Goal: Navigation & Orientation: Find specific page/section

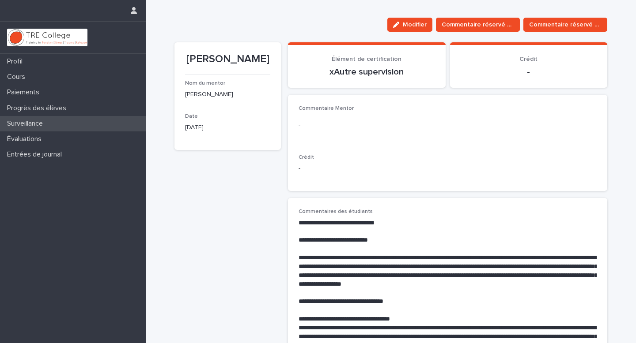
click at [29, 126] on font "Surveillance" at bounding box center [25, 123] width 36 height 7
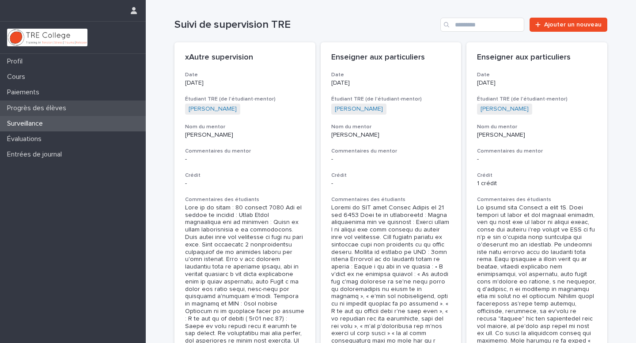
click at [26, 105] on font "Progrès des élèves" at bounding box center [36, 108] width 59 height 7
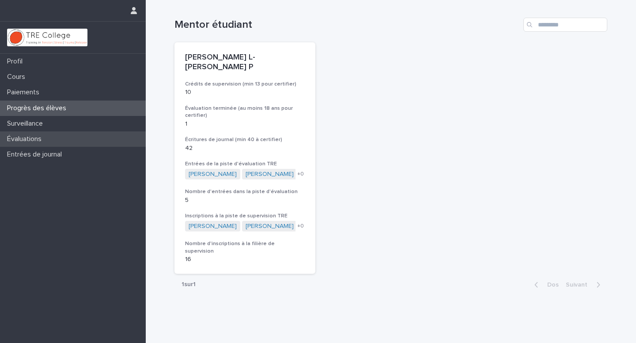
click at [29, 138] on font "Évaluations" at bounding box center [24, 139] width 34 height 7
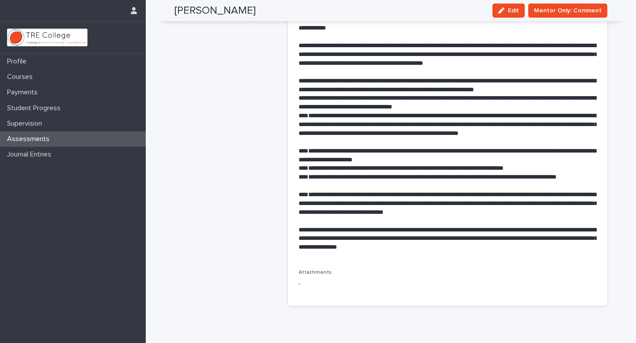
scroll to position [774, 0]
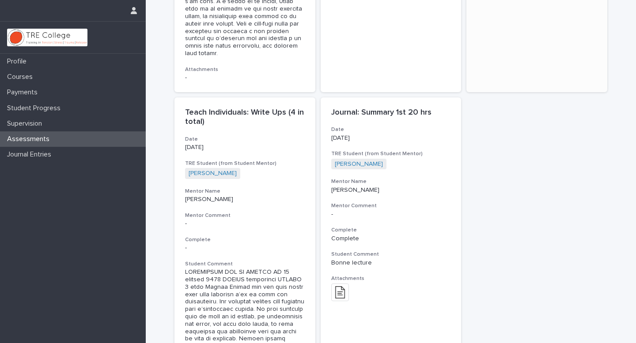
scroll to position [1469, 0]
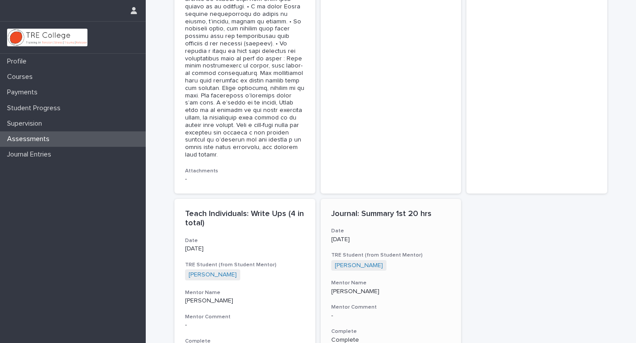
click at [400, 328] on h3 "Complete" at bounding box center [391, 331] width 120 height 7
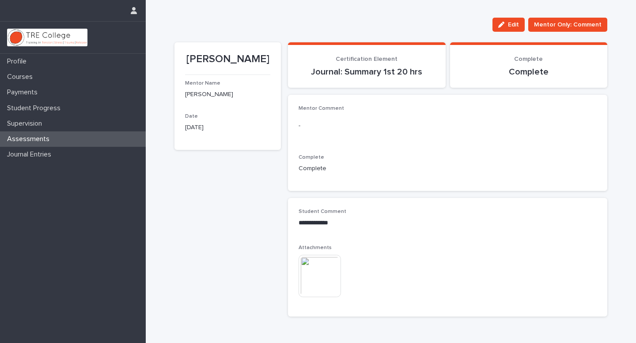
click at [400, 243] on div "**********" at bounding box center [447, 258] width 298 height 98
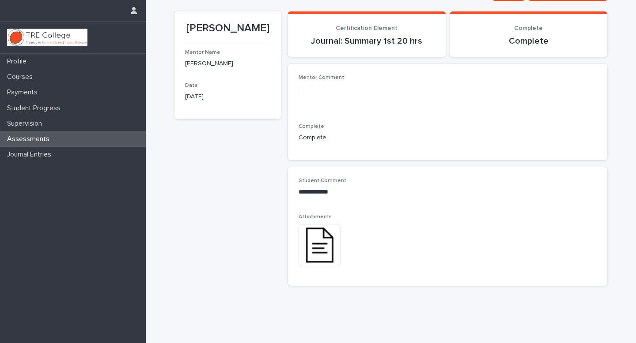
scroll to position [31, 0]
click at [329, 246] on img at bounding box center [319, 245] width 42 height 42
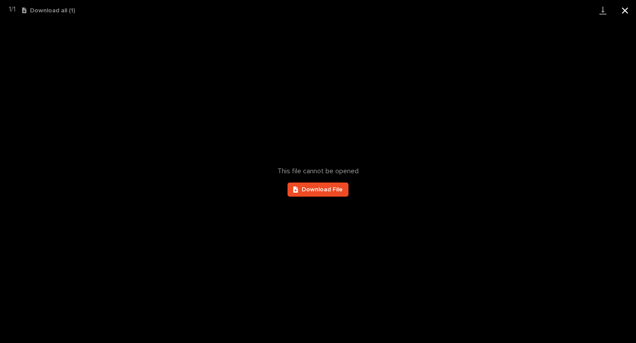
click at [621, 13] on button "Close gallery" at bounding box center [625, 10] width 22 height 21
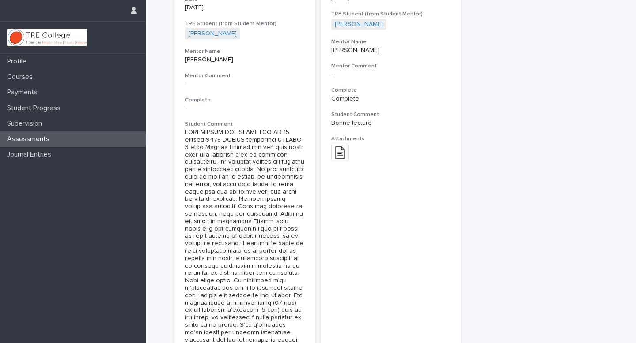
scroll to position [1711, 0]
click at [32, 154] on p "Journal Entries" at bounding box center [31, 155] width 55 height 8
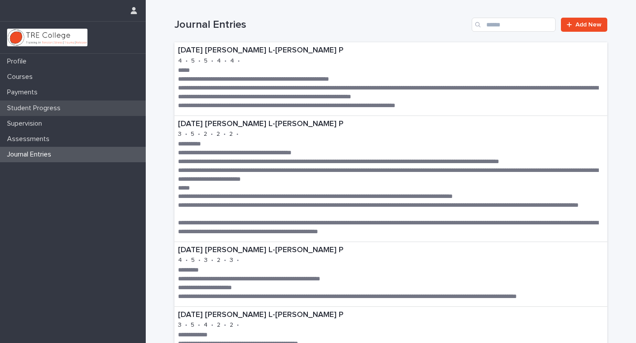
click at [24, 105] on p "Student Progress" at bounding box center [36, 108] width 64 height 8
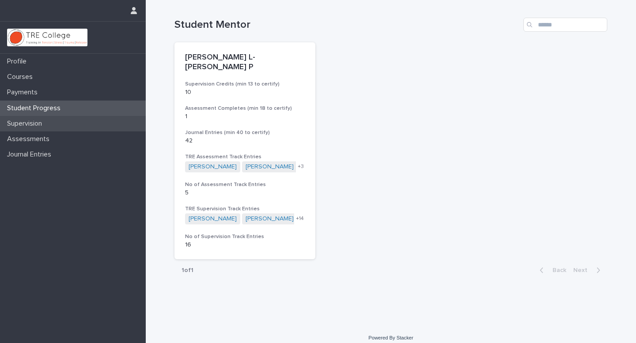
click at [24, 120] on p "Supervision" at bounding box center [26, 124] width 45 height 8
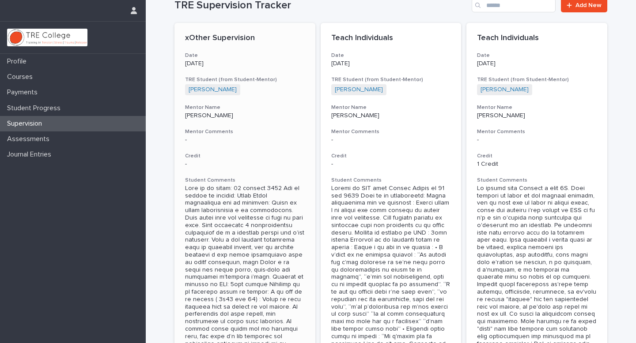
scroll to position [4, 0]
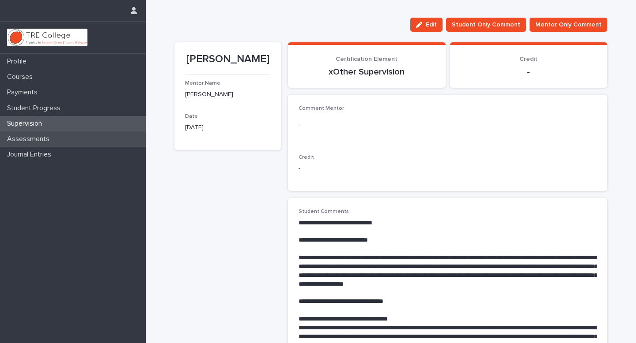
click at [15, 139] on p "Assessments" at bounding box center [30, 139] width 53 height 8
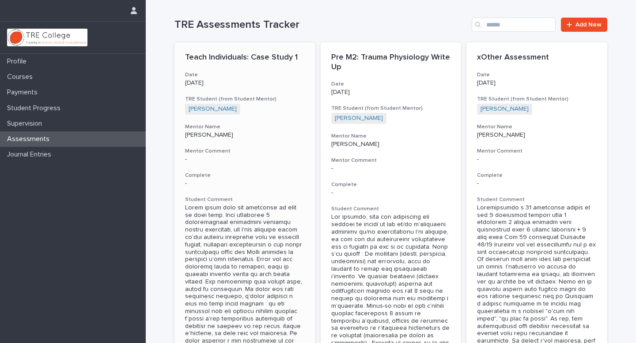
click at [262, 177] on h3 "Complete" at bounding box center [245, 175] width 120 height 7
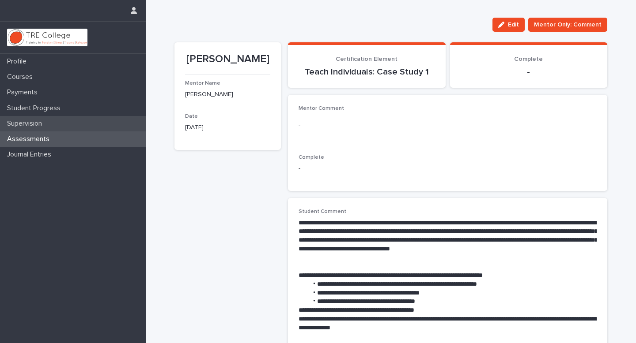
click at [26, 130] on div "Supervision" at bounding box center [73, 123] width 146 height 15
